Goal: Task Accomplishment & Management: Complete application form

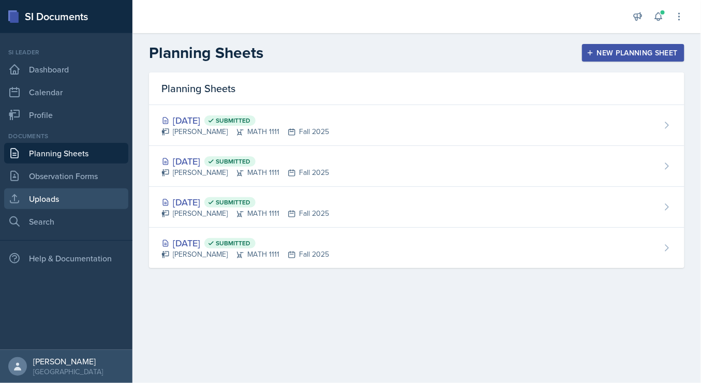
click at [65, 191] on link "Uploads" at bounding box center [66, 198] width 124 height 21
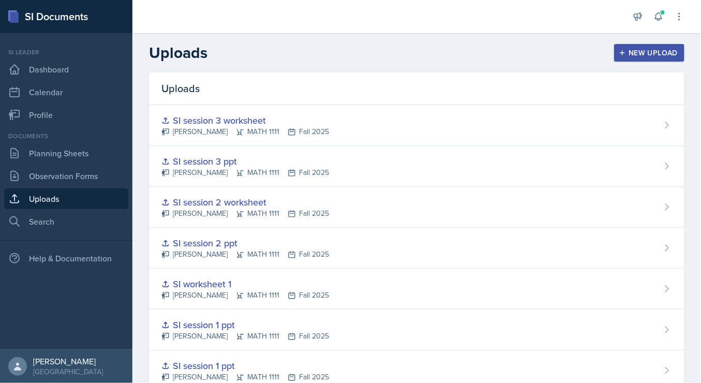
click at [614, 49] on button "New Upload" at bounding box center [649, 53] width 71 height 18
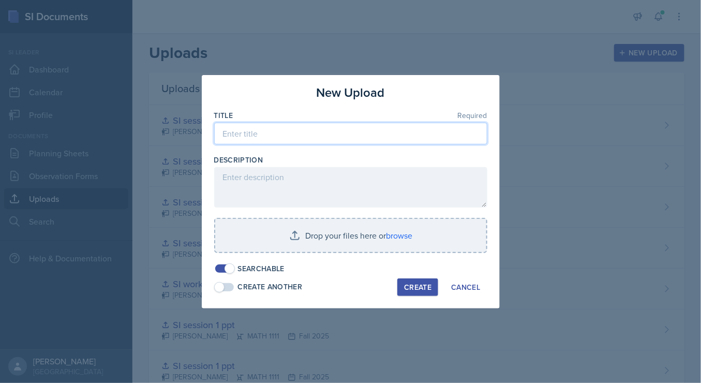
click at [300, 134] on input at bounding box center [350, 134] width 273 height 22
type input "si session 4 ppt"
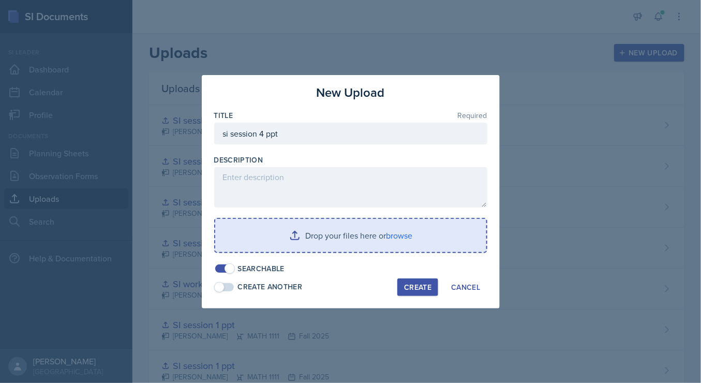
click at [320, 244] on input "file" at bounding box center [350, 235] width 271 height 33
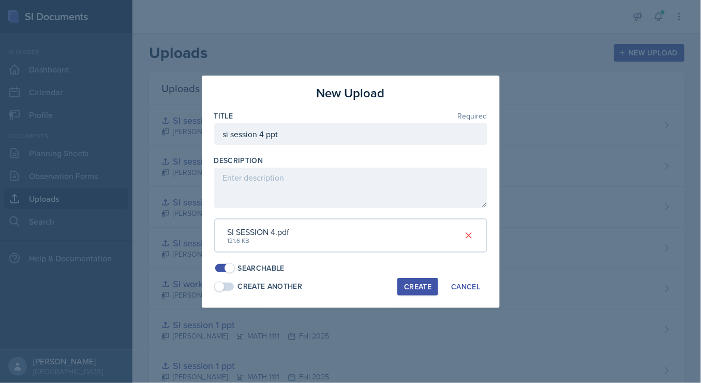
click at [413, 278] on button "Create" at bounding box center [417, 287] width 41 height 18
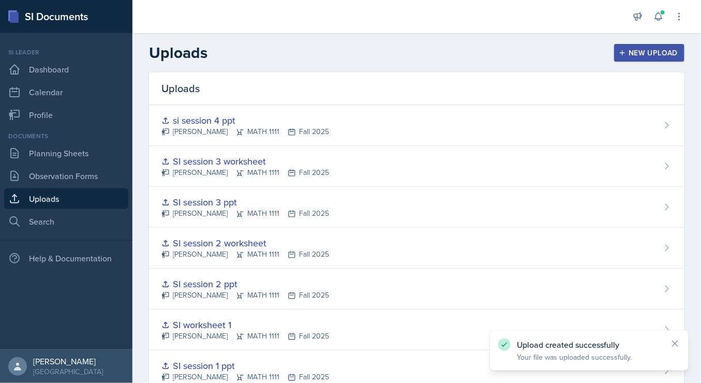
click at [649, 53] on div "New Upload" at bounding box center [649, 53] width 57 height 8
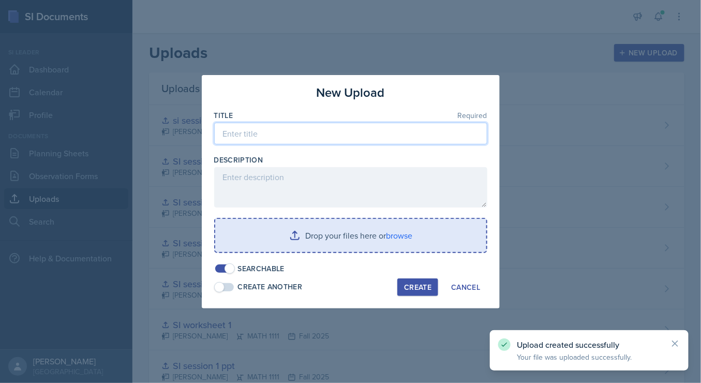
click at [283, 130] on input at bounding box center [350, 134] width 273 height 22
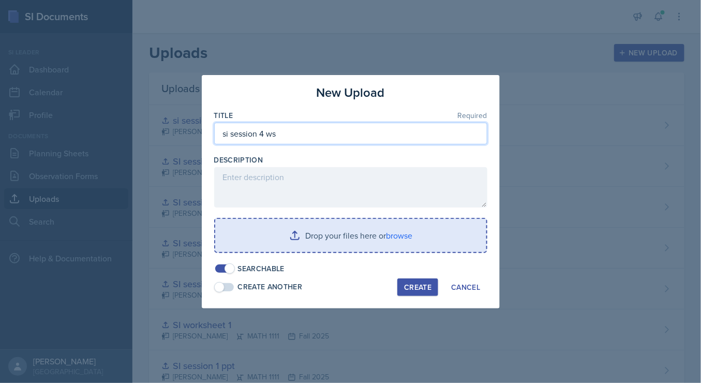
type input "si session 4 ws"
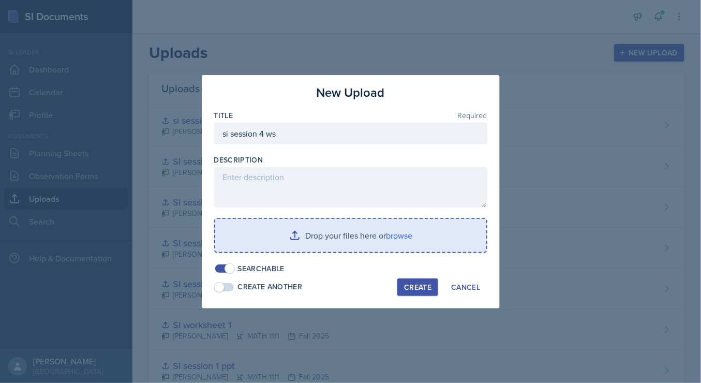
click at [417, 278] on button "Create" at bounding box center [417, 287] width 41 height 18
click at [388, 233] on input "file" at bounding box center [350, 235] width 271 height 33
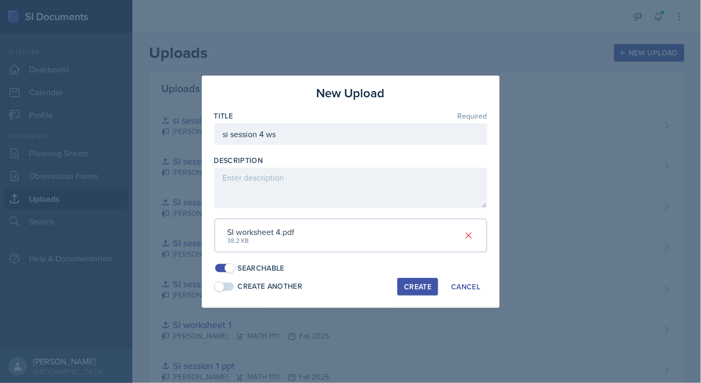
click at [411, 284] on div "Create" at bounding box center [417, 286] width 27 height 8
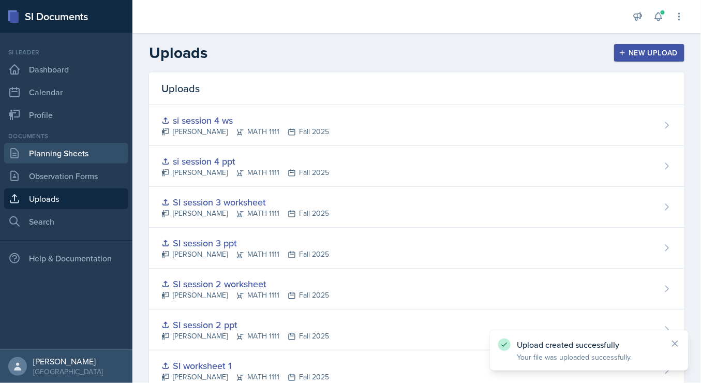
click at [77, 158] on link "Planning Sheets" at bounding box center [66, 153] width 124 height 21
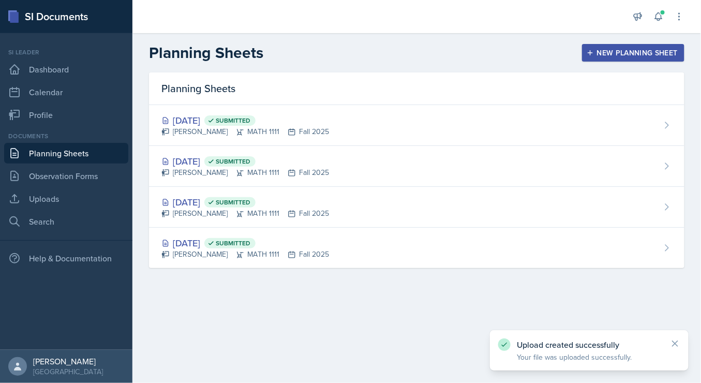
click at [596, 47] on button "New Planning Sheet" at bounding box center [633, 53] width 102 height 18
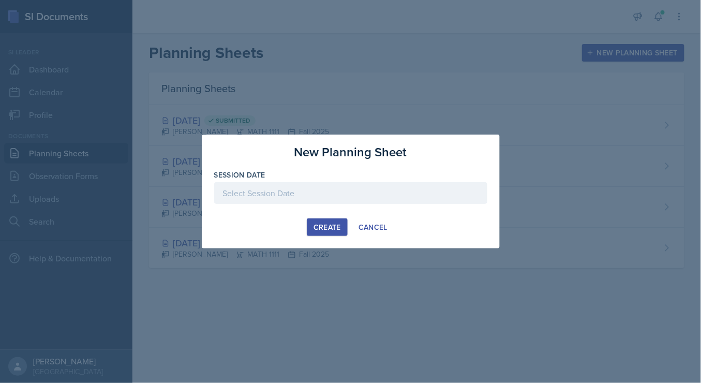
click at [280, 200] on div at bounding box center [350, 193] width 273 height 22
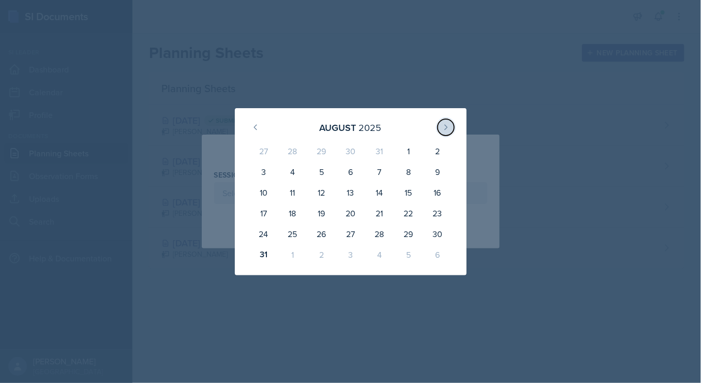
click at [444, 132] on button at bounding box center [446, 127] width 17 height 17
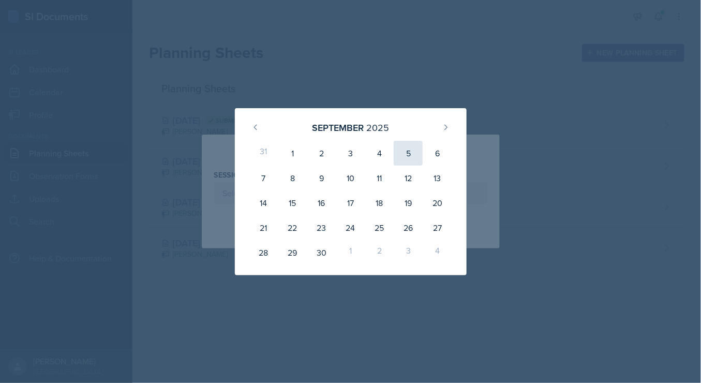
click at [402, 153] on div "5" at bounding box center [408, 153] width 29 height 25
type input "[DATE]"
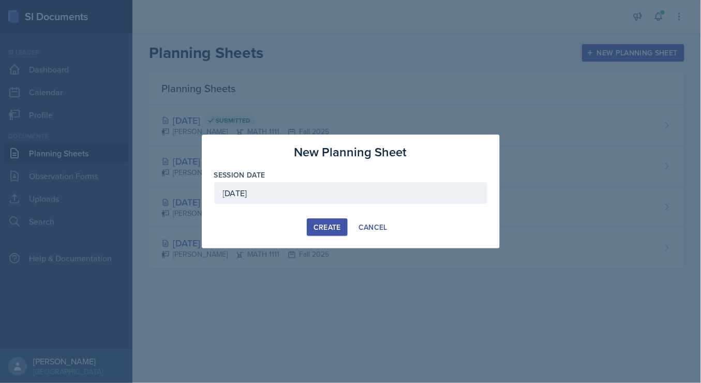
click at [333, 218] on button "Create" at bounding box center [327, 227] width 41 height 18
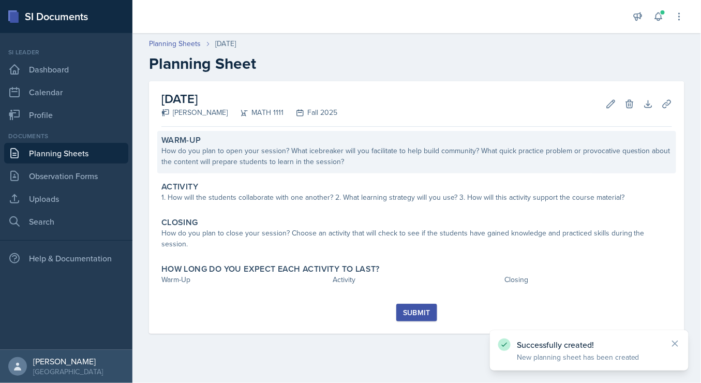
click at [247, 156] on div "How do you plan to open your session? What icebreaker will you facilitate to he…" at bounding box center [416, 156] width 511 height 22
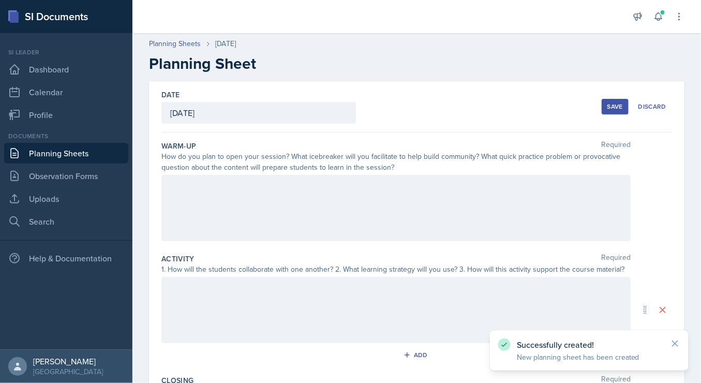
click at [253, 201] on div at bounding box center [395, 208] width 469 height 66
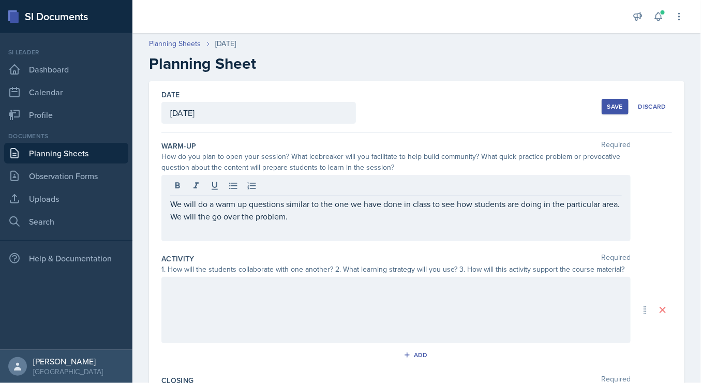
click at [231, 318] on div at bounding box center [395, 310] width 469 height 66
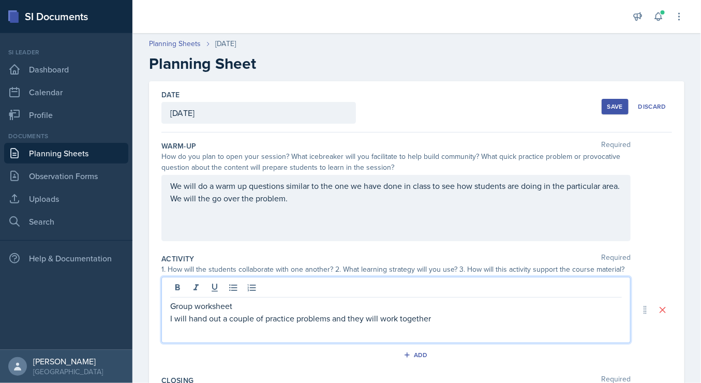
click at [207, 310] on p "Group worksheet" at bounding box center [396, 305] width 452 height 12
click at [207, 310] on p at bounding box center [396, 305] width 452 height 12
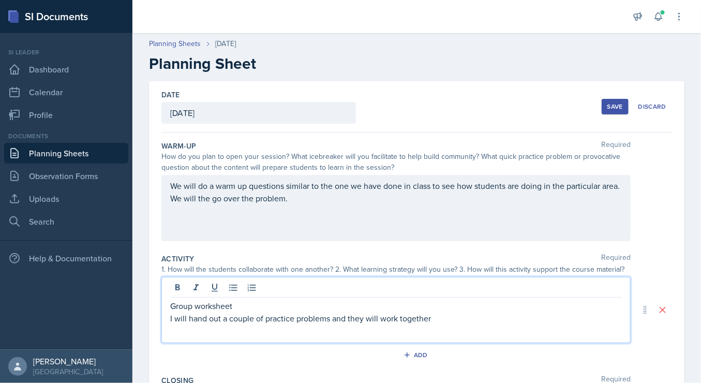
click at [456, 316] on p "I will hand out a couple of practice problems and they will work together" at bounding box center [396, 318] width 452 height 12
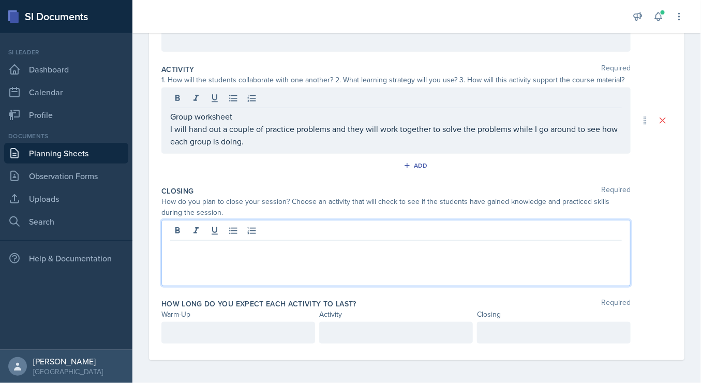
scroll to position [189, 0]
click at [327, 232] on div at bounding box center [395, 253] width 469 height 66
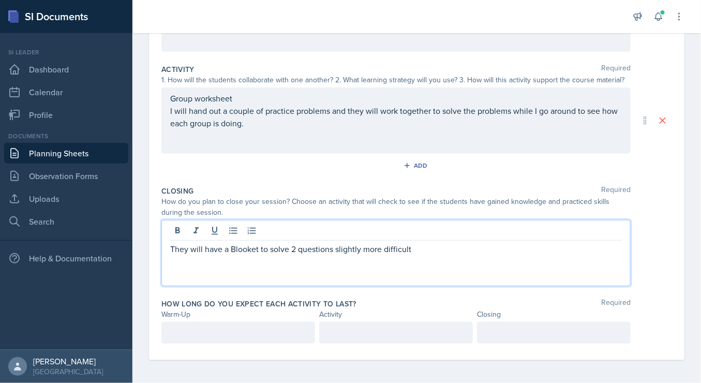
click at [171, 246] on p "They will have a Blooket to solve 2 questions slightly more difficult" at bounding box center [396, 249] width 452 height 12
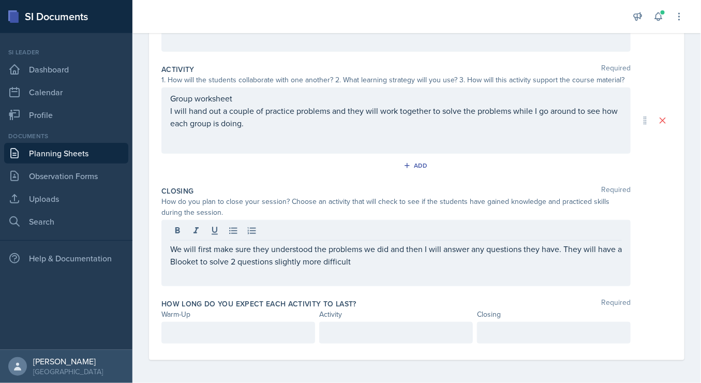
click at [445, 265] on div "We will first make sure they understood the problems we did and then I will ans…" at bounding box center [395, 253] width 469 height 66
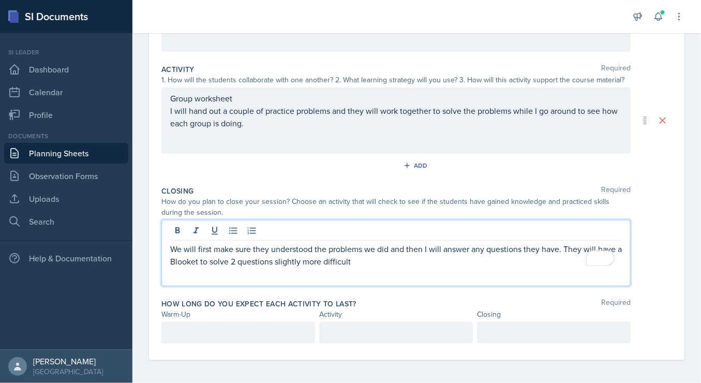
click at [431, 260] on p "We will first make sure they understood the problems we did and then I will ans…" at bounding box center [396, 255] width 452 height 25
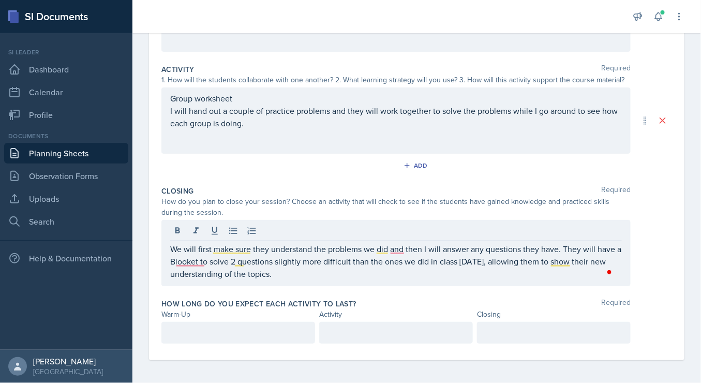
click at [244, 339] on div at bounding box center [238, 333] width 154 height 22
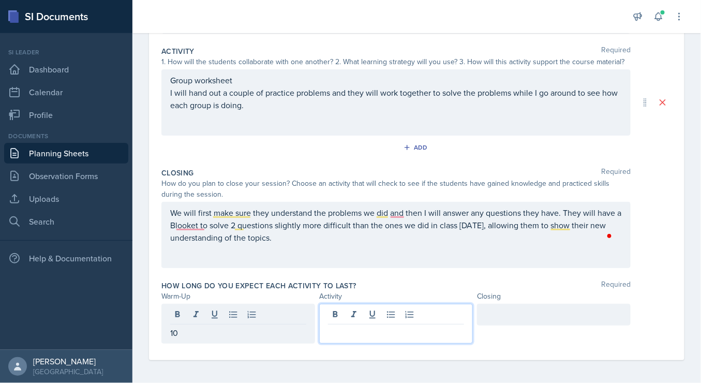
click at [358, 311] on div at bounding box center [396, 324] width 154 height 40
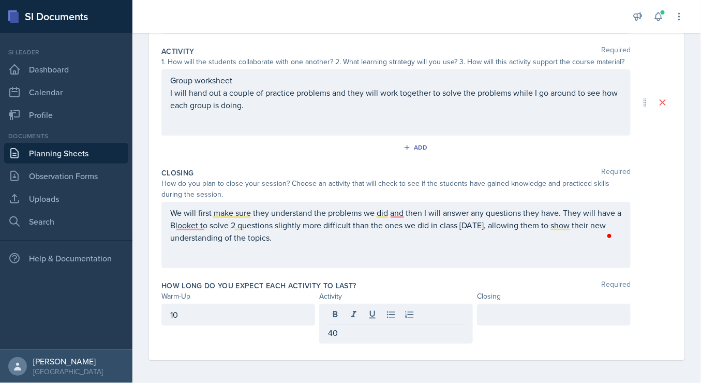
click at [489, 320] on div at bounding box center [554, 315] width 154 height 22
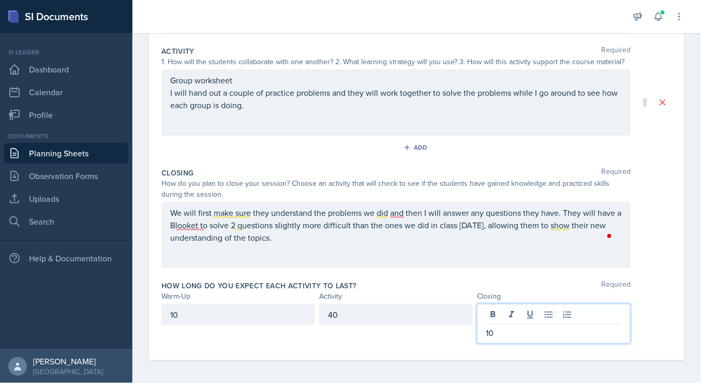
click at [408, 346] on div "How long do you expect each activity to last? Required Warm-Up Activity Closing…" at bounding box center [416, 314] width 511 height 76
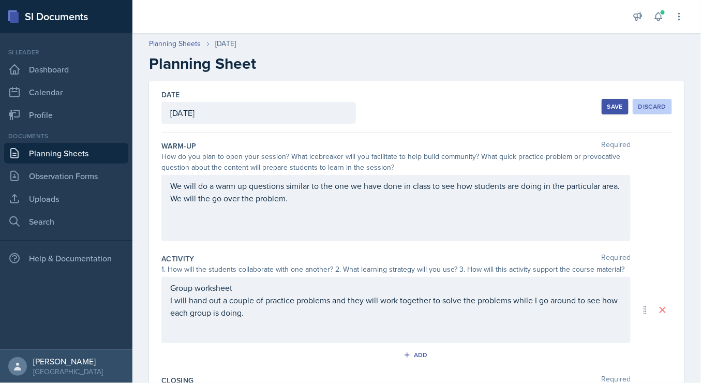
scroll to position [1, 0]
click at [609, 106] on div "Save" at bounding box center [615, 106] width 16 height 8
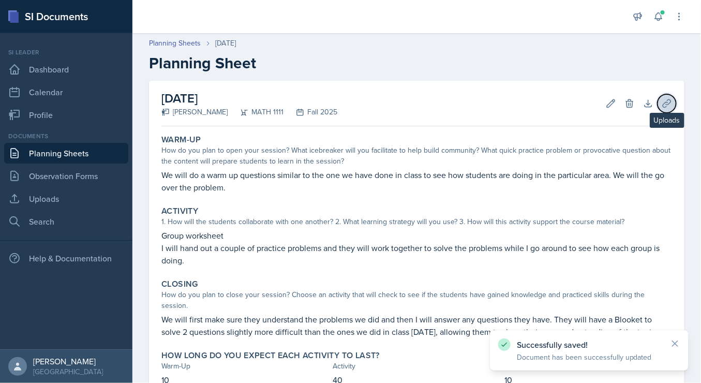
click at [664, 103] on icon at bounding box center [667, 103] width 10 height 10
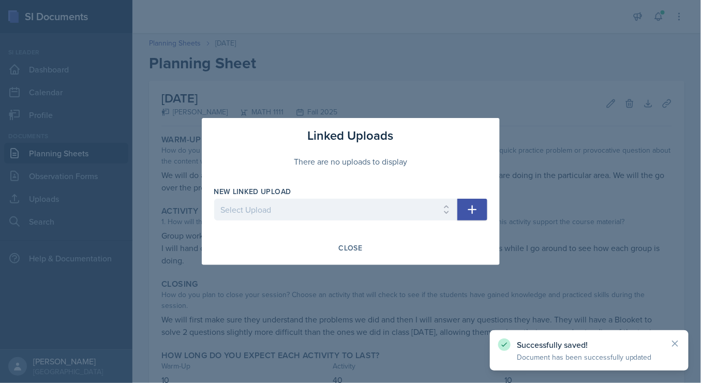
click at [475, 213] on icon "button" at bounding box center [472, 209] width 12 height 12
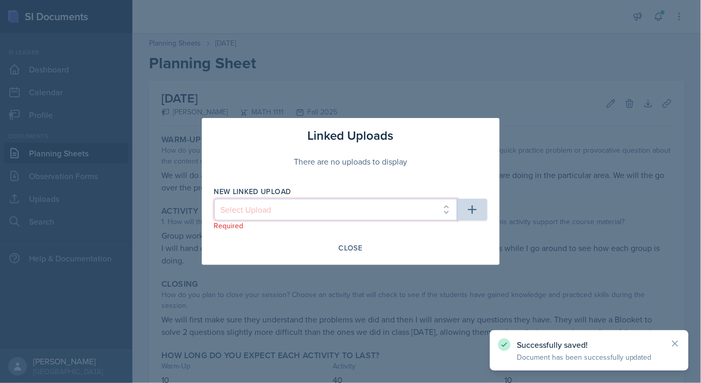
click at [407, 208] on select "Select Upload SI training mock trial SI session 1 ppt SI session 1 ppt SI sessi…" at bounding box center [335, 210] width 243 height 22
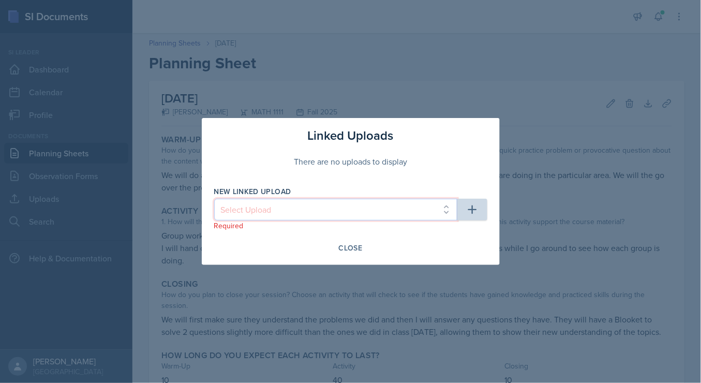
select select "9c1ea20c-1280-4656-ac8b-a3241ef83c83"
click at [214, 199] on select "Select Upload SI training mock trial SI session 1 ppt SI session 1 ppt SI sessi…" at bounding box center [335, 210] width 243 height 22
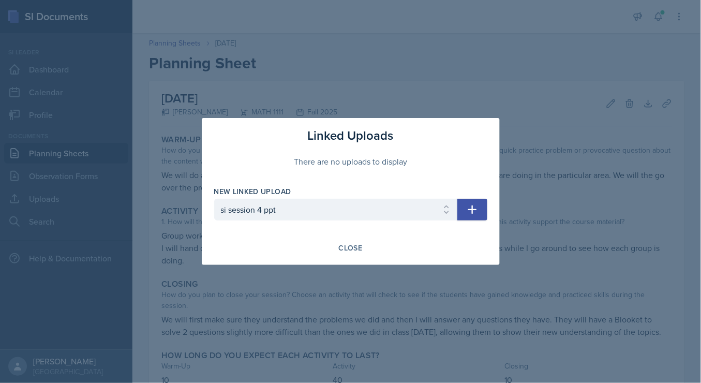
click at [472, 211] on icon "button" at bounding box center [472, 209] width 9 height 9
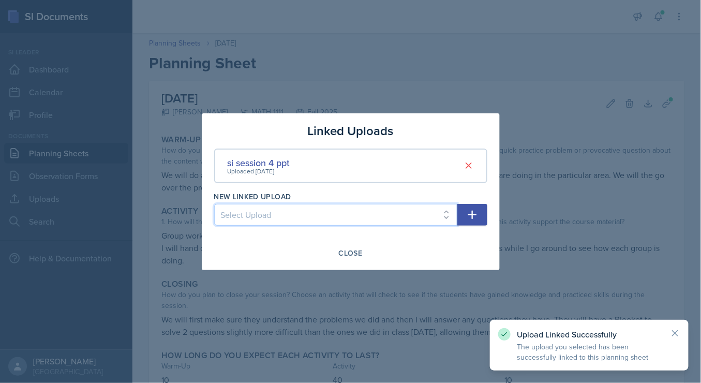
click at [448, 218] on select "Select Upload SI training mock trial SI session 1 ppt SI session 1 ppt SI sessi…" at bounding box center [335, 215] width 243 height 22
select select "d1a50847-cb25-49f8-93b7-f86f36064855"
click at [214, 204] on select "Select Upload SI training mock trial SI session 1 ppt SI session 1 ppt SI sessi…" at bounding box center [335, 215] width 243 height 22
click at [476, 219] on icon "button" at bounding box center [472, 214] width 12 height 12
select select
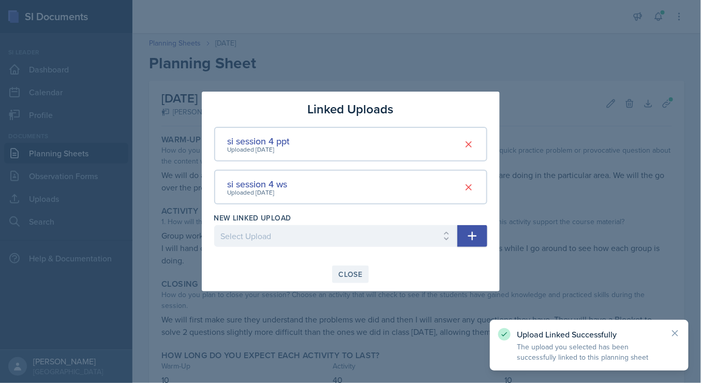
click at [354, 272] on div "Close" at bounding box center [351, 274] width 24 height 8
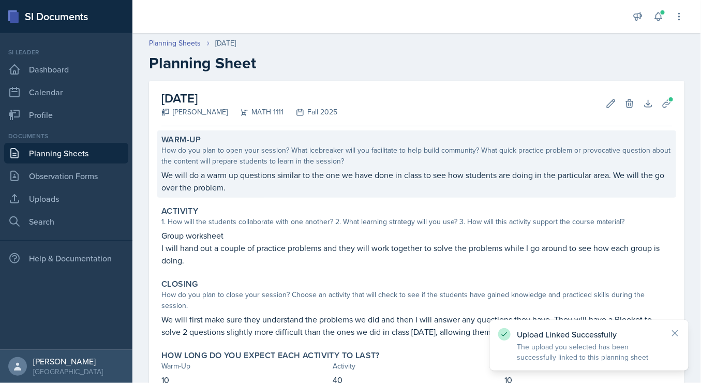
scroll to position [73, 0]
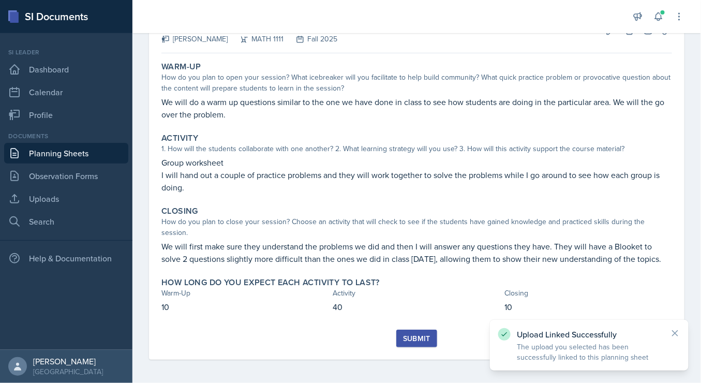
click at [413, 336] on div "Submit" at bounding box center [416, 338] width 27 height 8
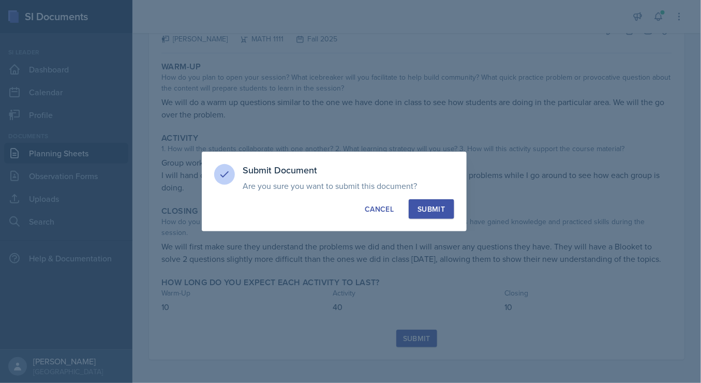
click at [438, 209] on div "Submit" at bounding box center [430, 209] width 27 height 10
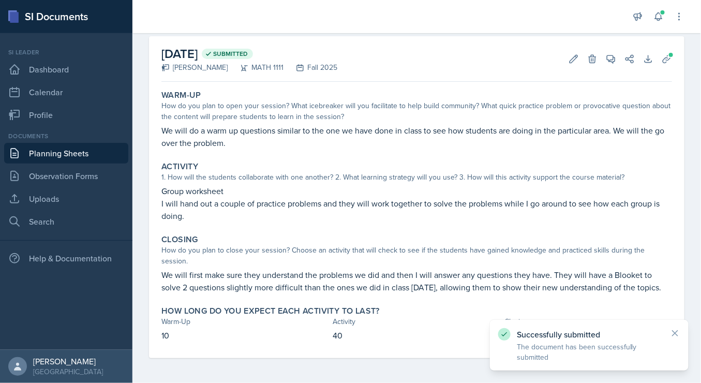
scroll to position [44, 0]
click at [71, 153] on link "Planning Sheets" at bounding box center [66, 153] width 124 height 21
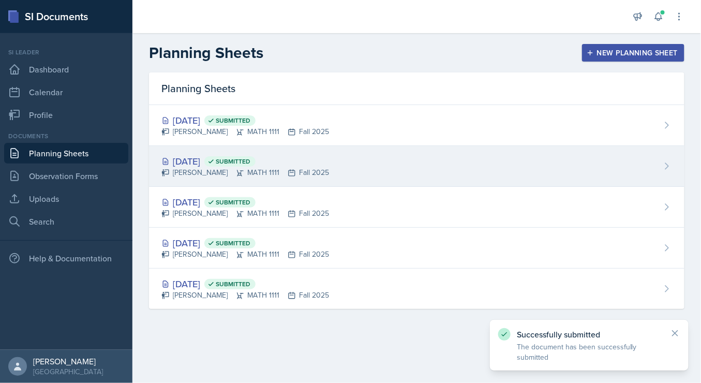
click at [446, 154] on div "[DATE] Submitted [PERSON_NAME] MATH 1111 Fall 2025" at bounding box center [416, 166] width 535 height 41
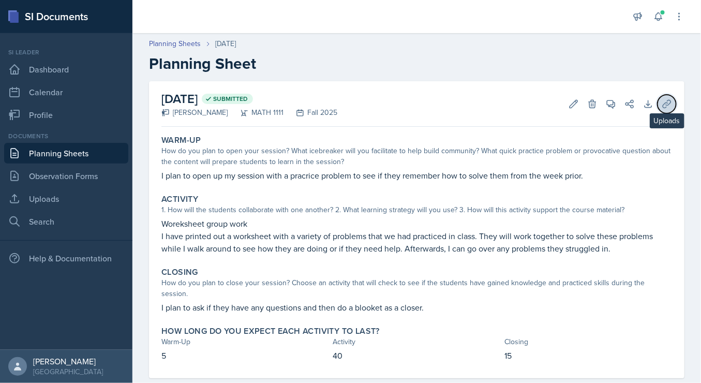
click at [662, 101] on icon at bounding box center [667, 104] width 10 height 10
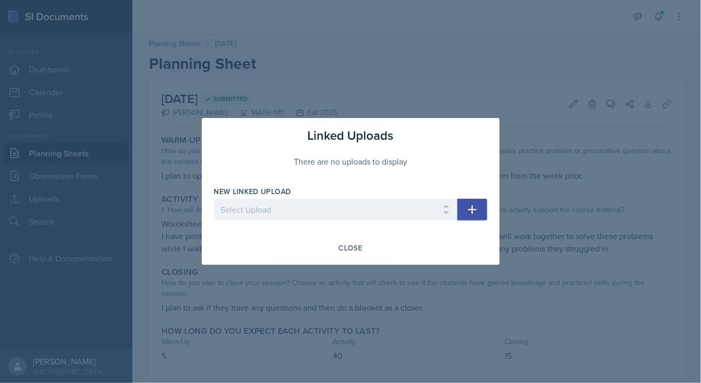
click at [477, 210] on icon "button" at bounding box center [472, 209] width 12 height 12
click at [443, 197] on div "New Linked Upload" at bounding box center [335, 191] width 243 height 10
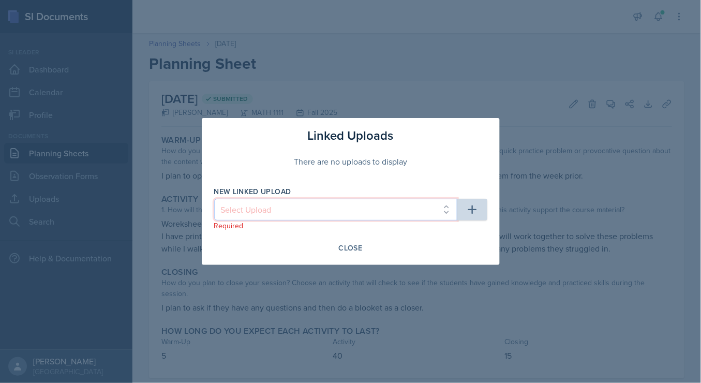
click at [443, 203] on select "Select Upload SI training mock trial SI session 1 ppt SI session 1 ppt SI sessi…" at bounding box center [335, 210] width 243 height 22
select select "f8781f98-cd6f-4935-a381-8580c115383c"
click at [214, 199] on select "Select Upload SI training mock trial SI session 1 ppt SI session 1 ppt SI sessi…" at bounding box center [335, 210] width 243 height 22
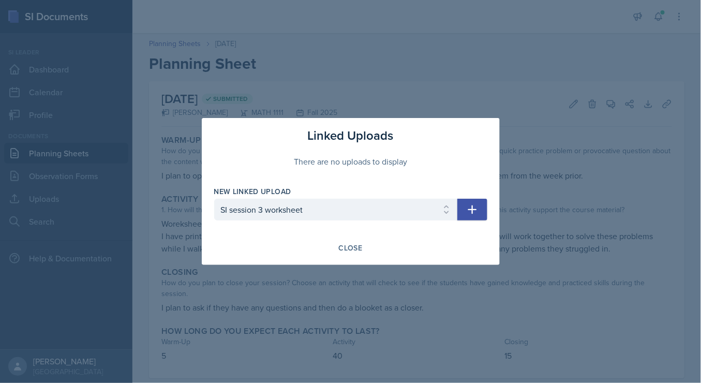
click at [477, 217] on button "button" at bounding box center [472, 210] width 30 height 22
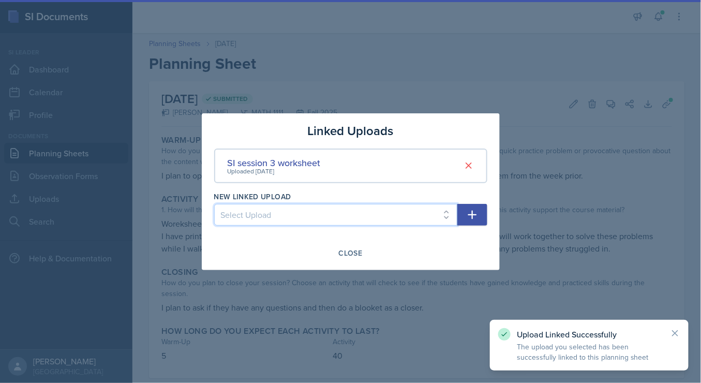
click at [434, 219] on select "Select Upload SI training mock trial SI session 1 ppt SI session 1 ppt SI sessi…" at bounding box center [335, 215] width 243 height 22
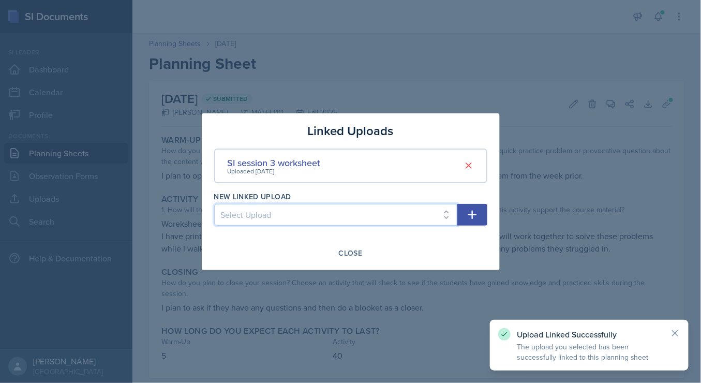
select select "ecfe24ff-8914-42e0-8659-10b6f572815b"
click at [214, 204] on select "Select Upload SI training mock trial SI session 1 ppt SI session 1 ppt SI sessi…" at bounding box center [335, 215] width 243 height 22
click at [470, 217] on icon "button" at bounding box center [472, 214] width 12 height 12
select select
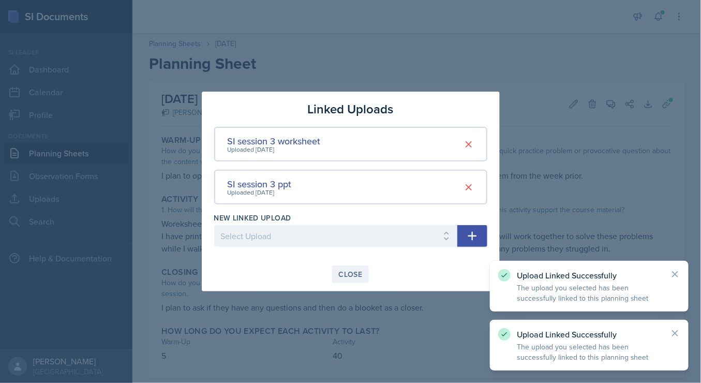
click at [342, 273] on div "Close" at bounding box center [351, 274] width 24 height 8
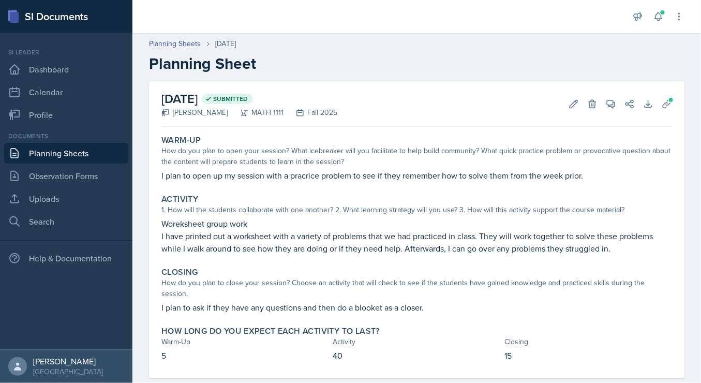
click at [88, 157] on link "Planning Sheets" at bounding box center [66, 153] width 124 height 21
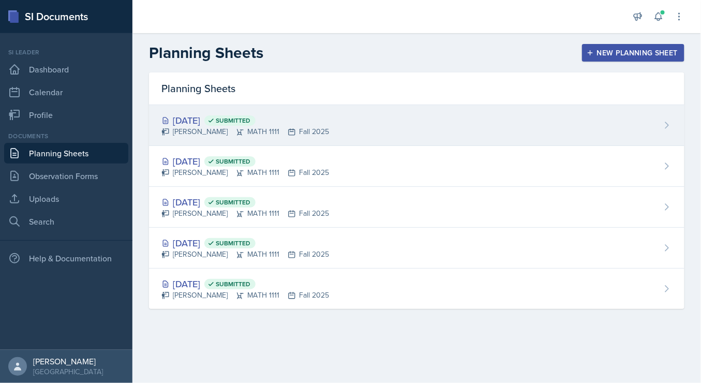
click at [329, 132] on div "[PERSON_NAME] MATH 1111 Fall 2025" at bounding box center [245, 131] width 168 height 11
